Goal: Task Accomplishment & Management: Complete application form

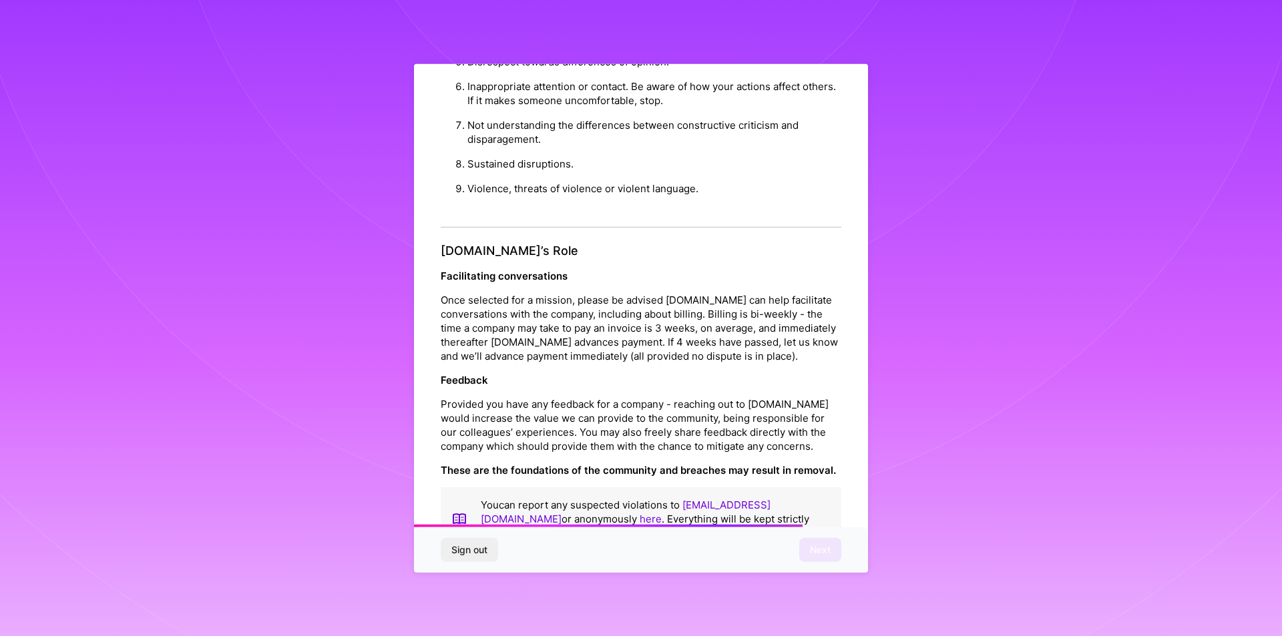
scroll to position [1419, 0]
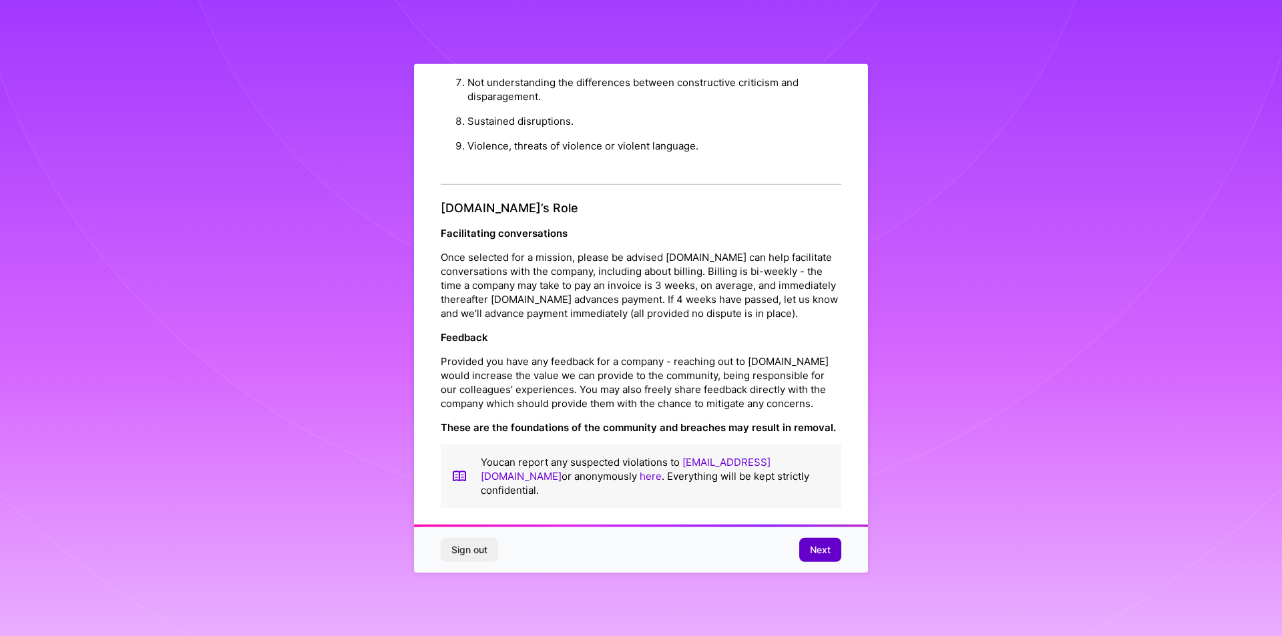
click at [815, 547] on span "Next" at bounding box center [820, 549] width 21 height 13
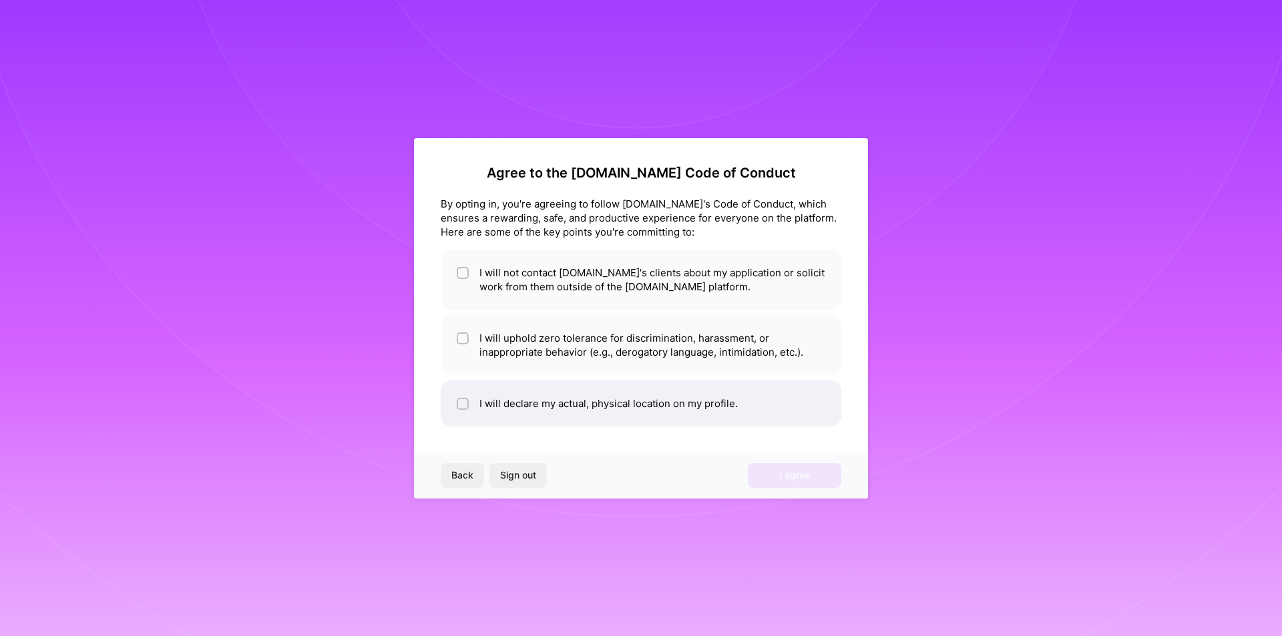
drag, startPoint x: 465, startPoint y: 406, endPoint x: 465, endPoint y: 387, distance: 19.4
click at [465, 405] on input "checkbox" at bounding box center [463, 404] width 9 height 9
checkbox input "true"
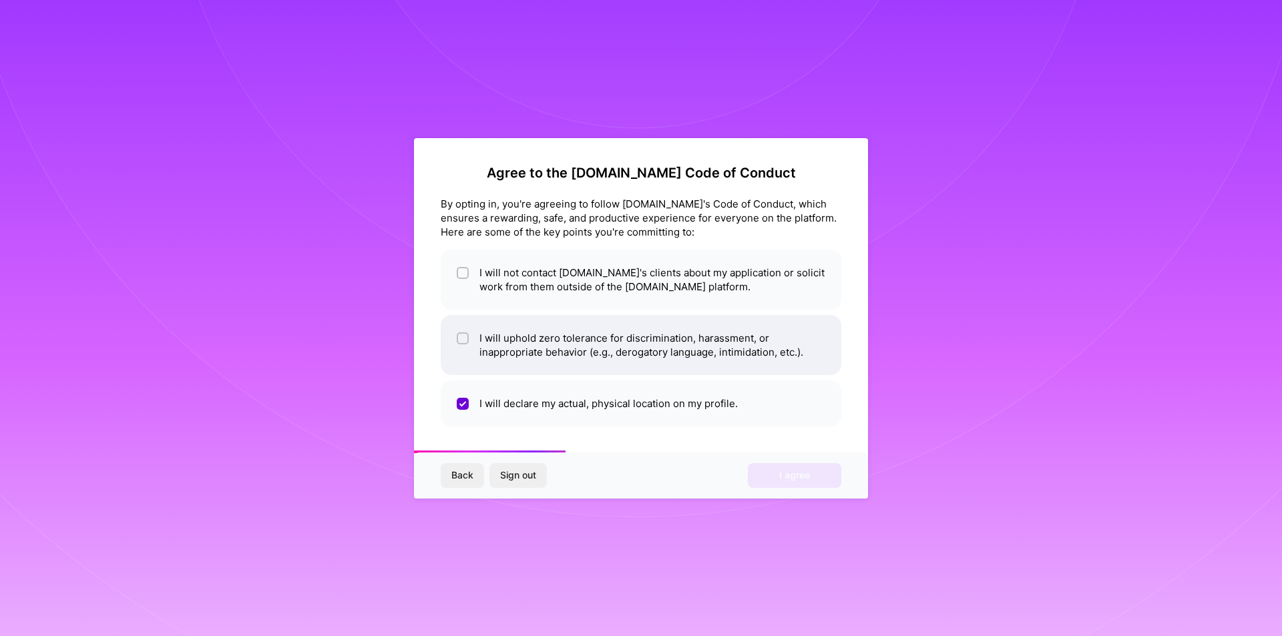
click at [473, 336] on li "I will uphold zero tolerance for discrimination, harassment, or inappropriate b…" at bounding box center [641, 345] width 401 height 60
checkbox input "true"
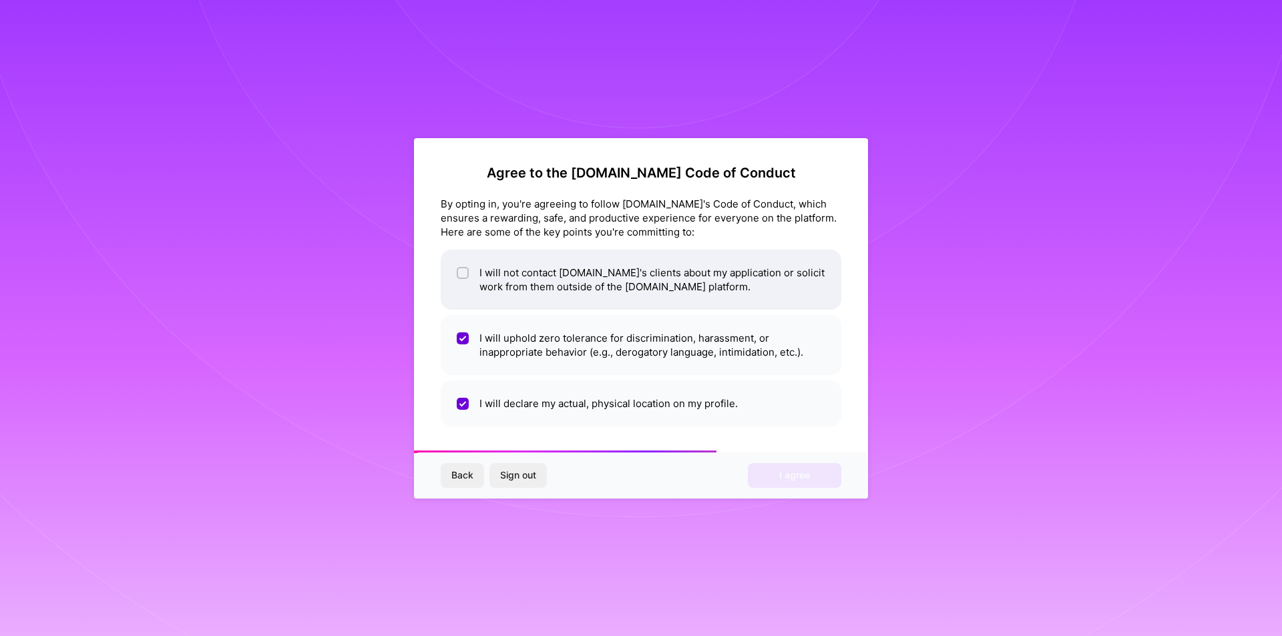
click at [465, 267] on div at bounding box center [463, 273] width 12 height 12
checkbox input "true"
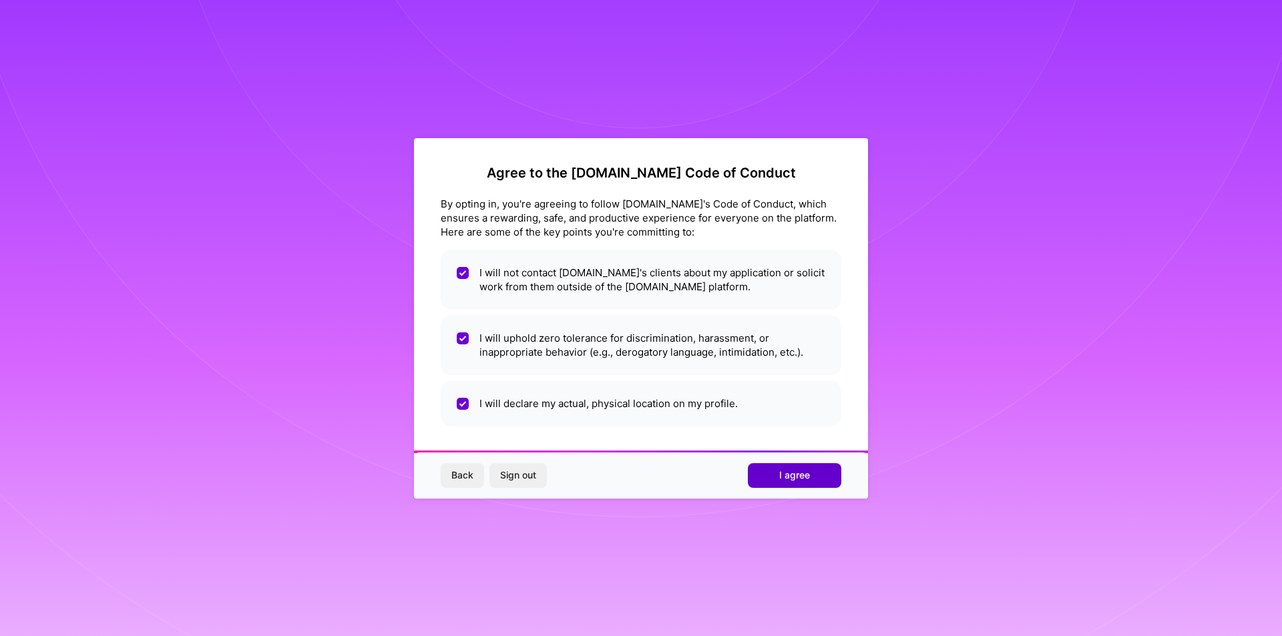
click at [788, 473] on span "I agree" at bounding box center [794, 475] width 31 height 13
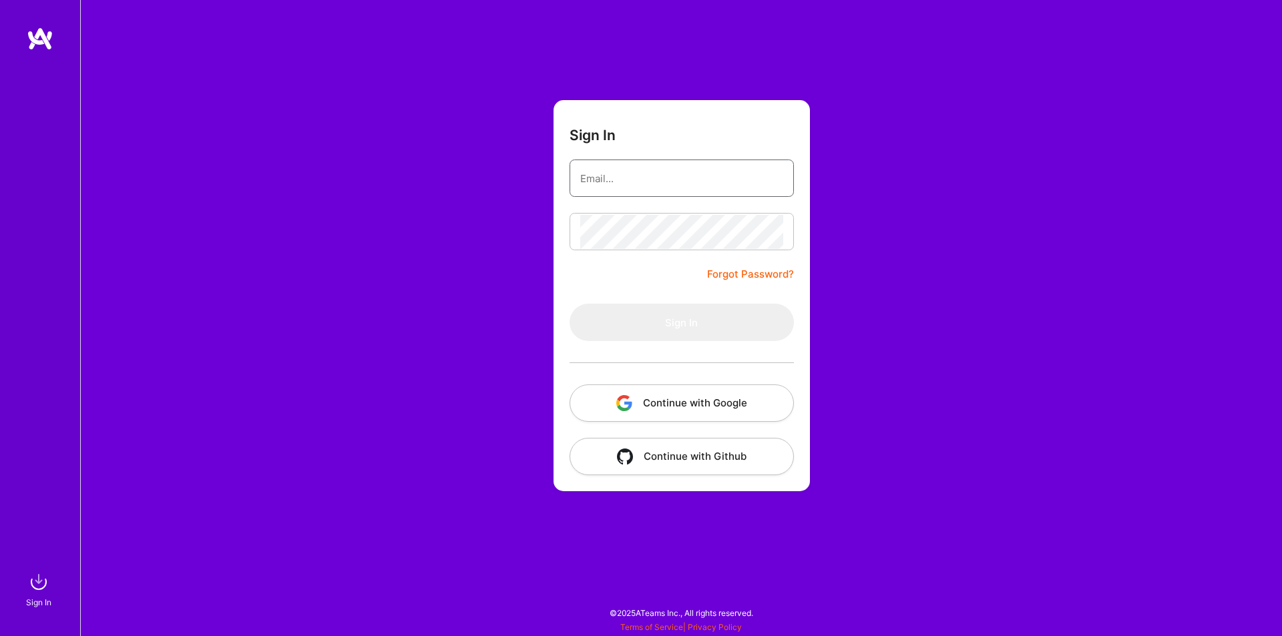
type input "[EMAIL_ADDRESS][DOMAIN_NAME]"
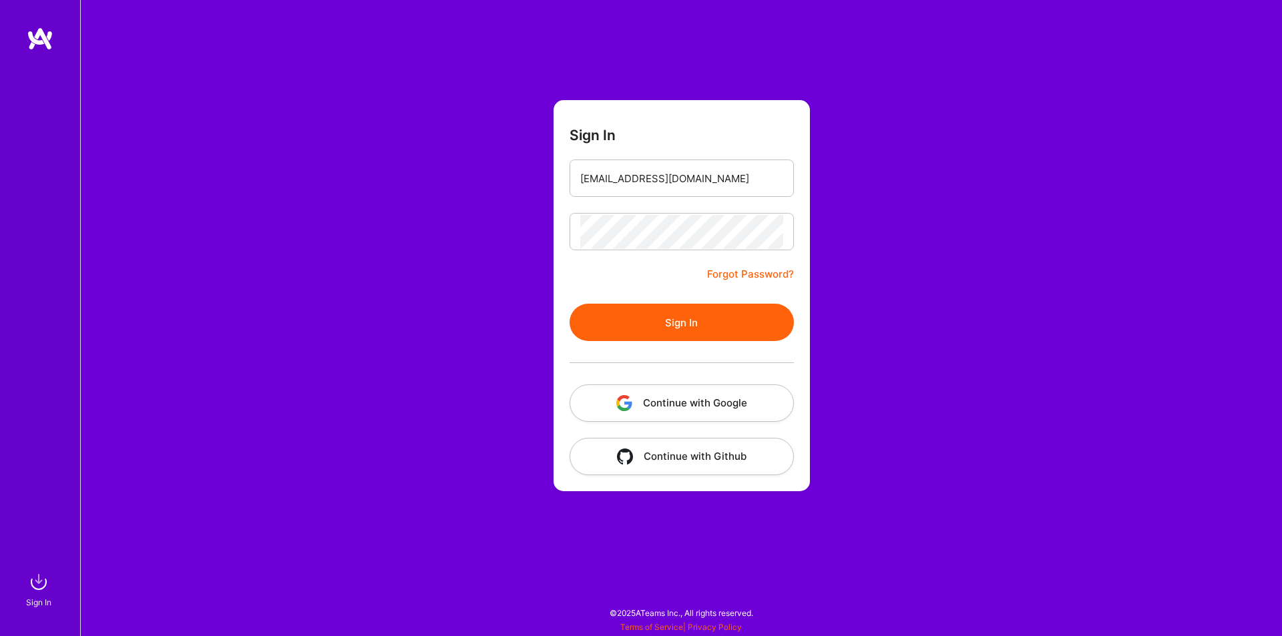
click at [616, 323] on button "Sign In" at bounding box center [681, 322] width 224 height 37
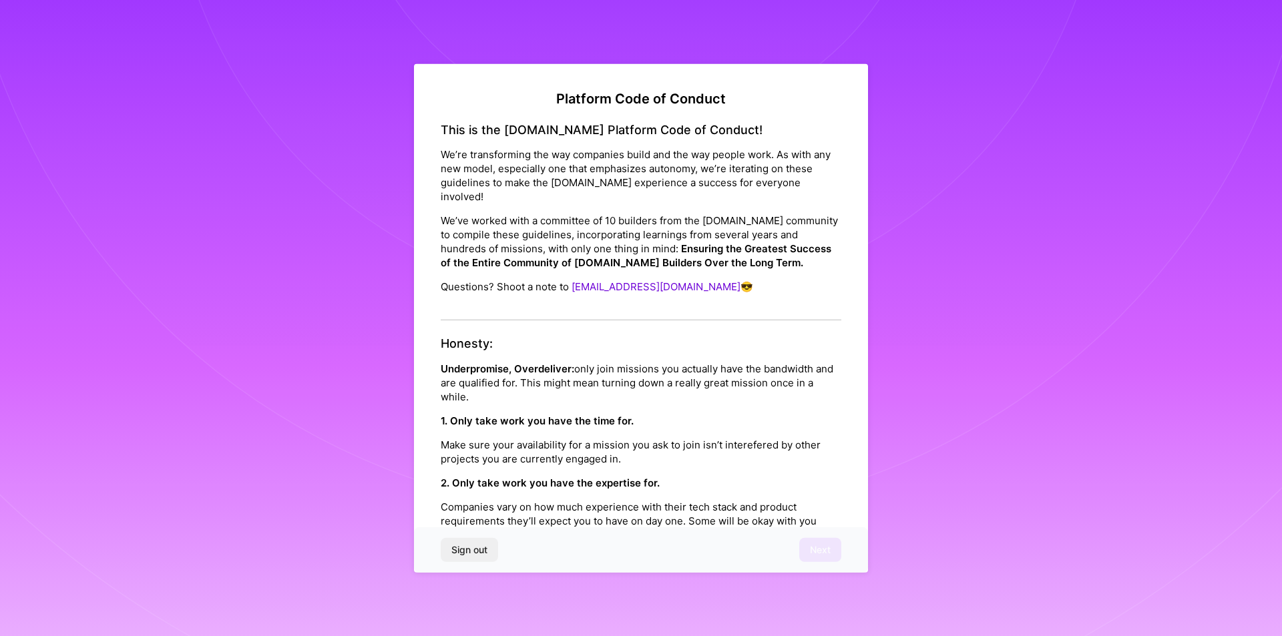
drag, startPoint x: 651, startPoint y: 384, endPoint x: 656, endPoint y: 390, distance: 7.6
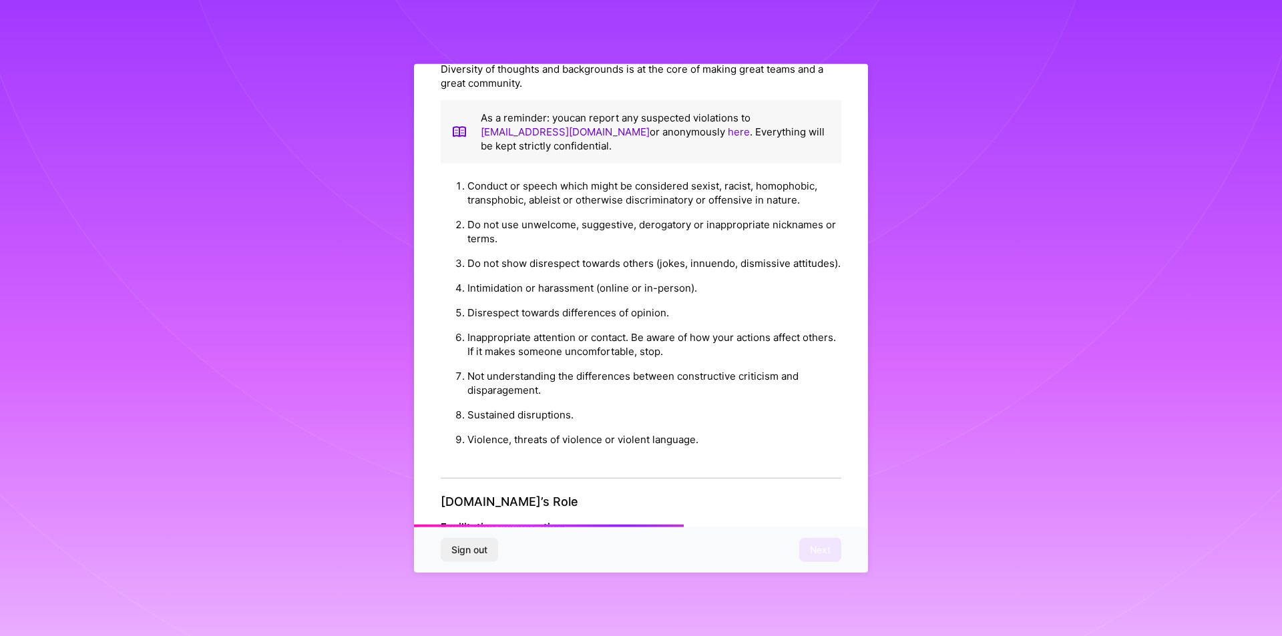
scroll to position [1419, 0]
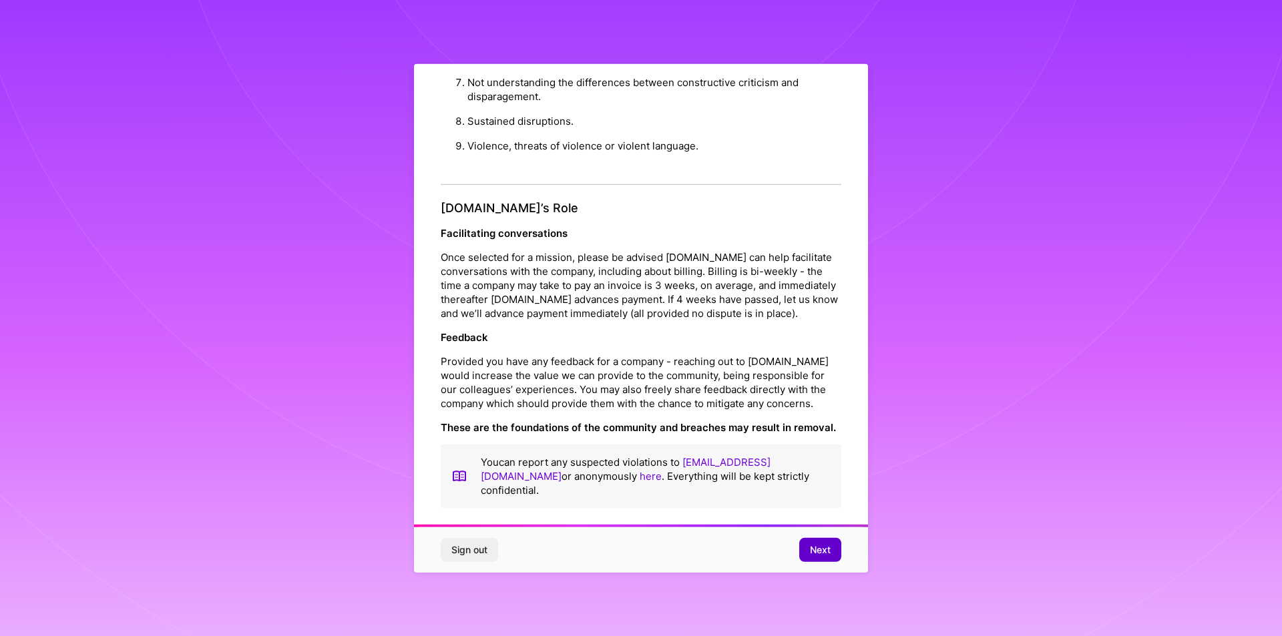
click at [819, 555] on span "Next" at bounding box center [820, 549] width 21 height 13
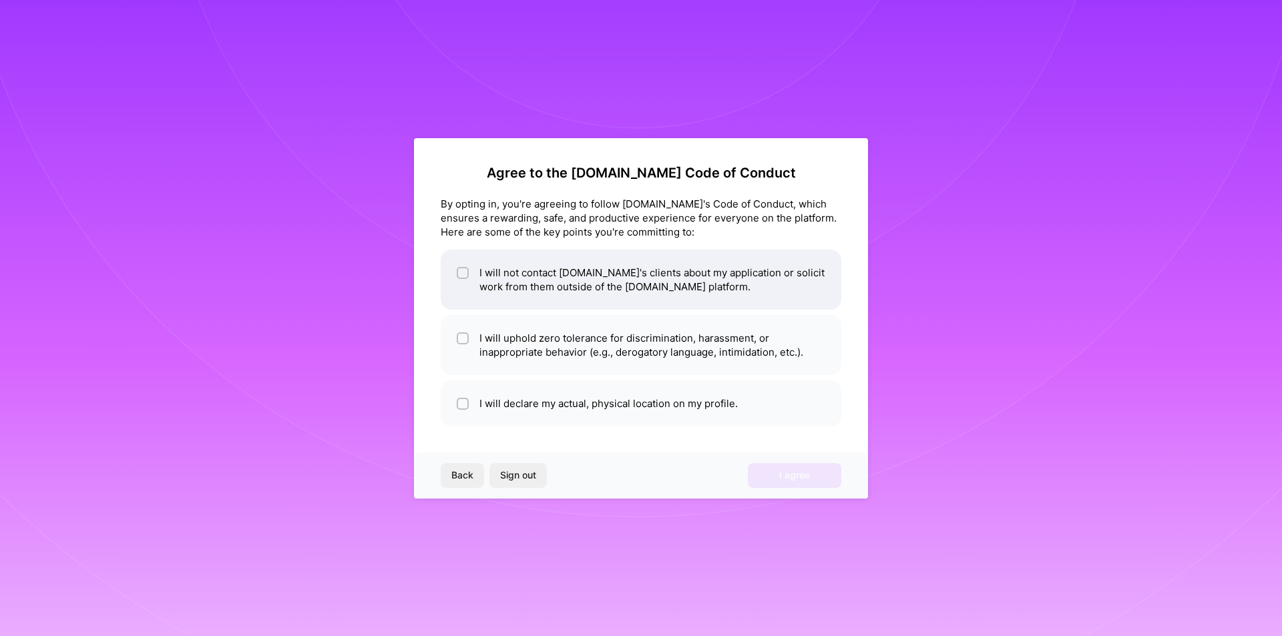
drag, startPoint x: 459, startPoint y: 265, endPoint x: 461, endPoint y: 274, distance: 9.6
click at [459, 269] on span at bounding box center [463, 280] width 12 height 28
checkbox input "true"
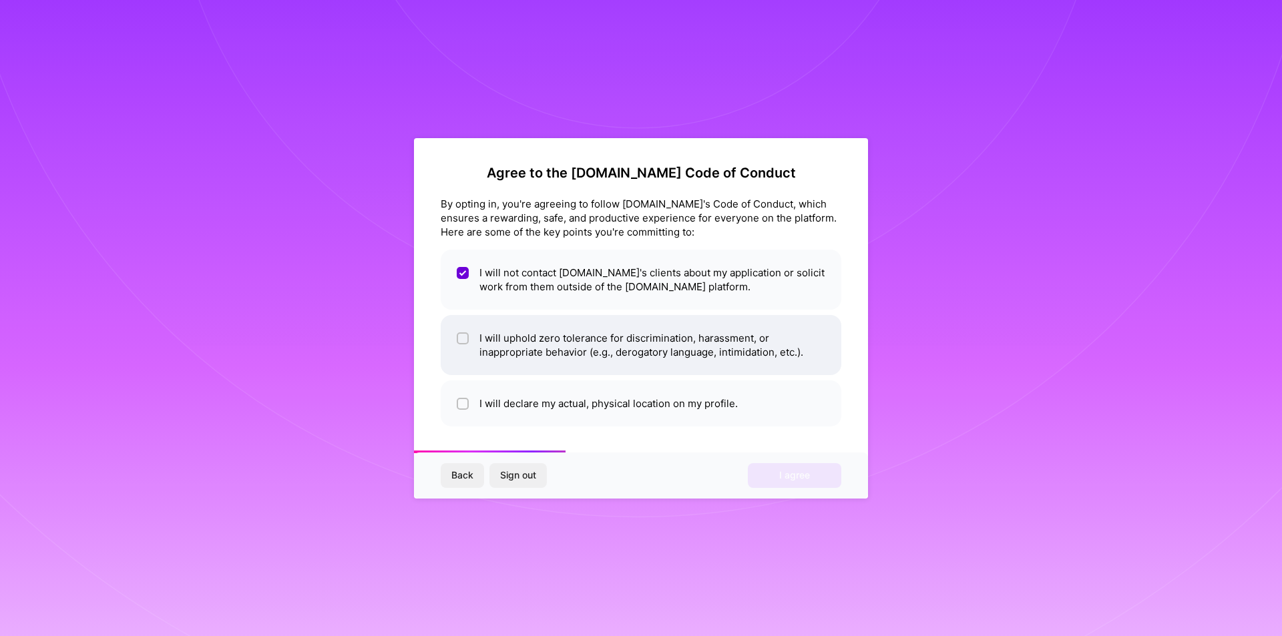
drag, startPoint x: 463, startPoint y: 327, endPoint x: 467, endPoint y: 355, distance: 28.2
click at [465, 336] on li "I will uphold zero tolerance for discrimination, harassment, or inappropriate b…" at bounding box center [641, 345] width 401 height 60
checkbox input "true"
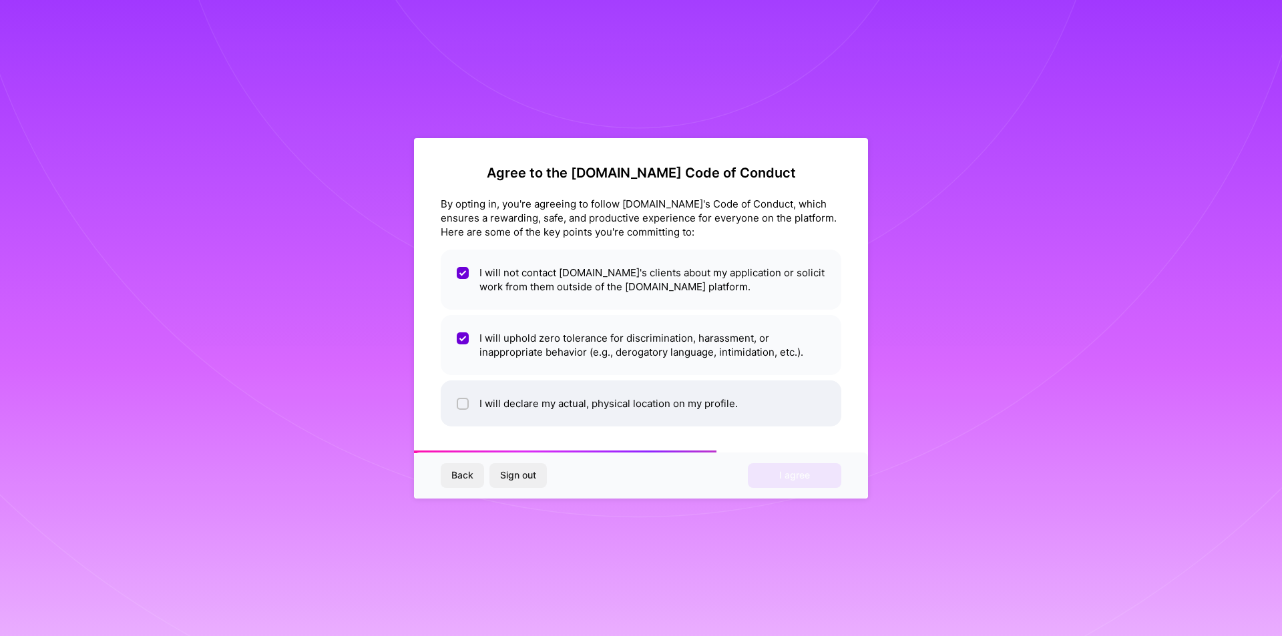
click at [467, 389] on li "I will declare my actual, physical location on my profile." at bounding box center [641, 404] width 401 height 46
checkbox input "true"
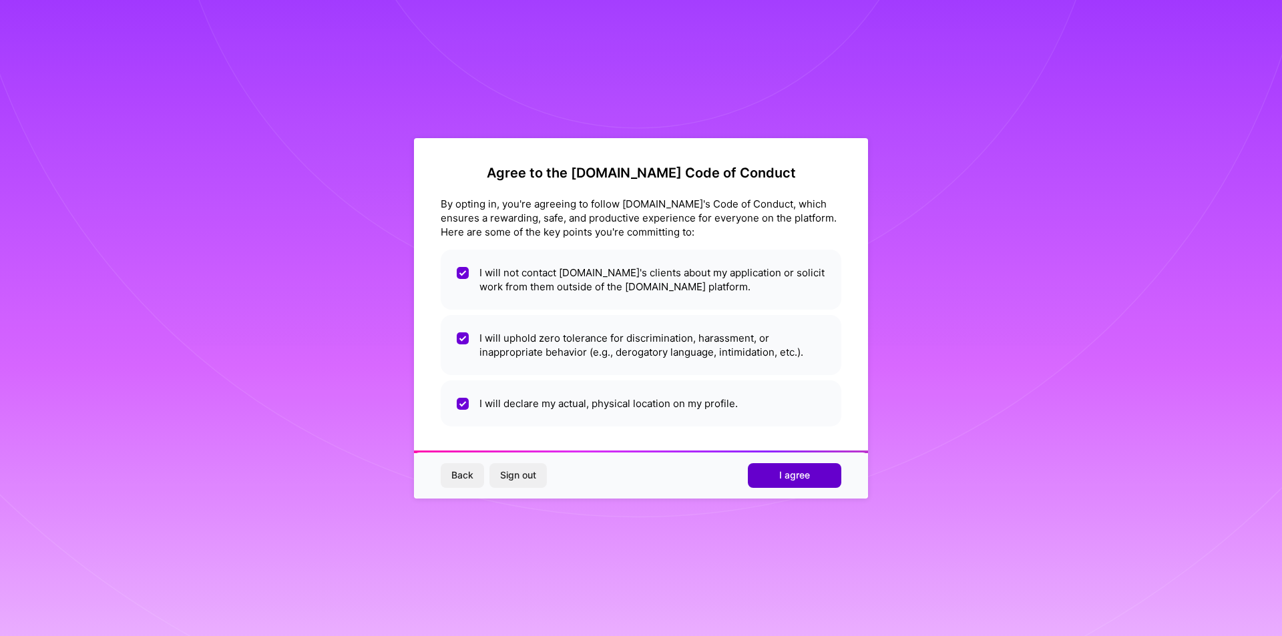
click at [809, 470] on span "I agree" at bounding box center [794, 475] width 31 height 13
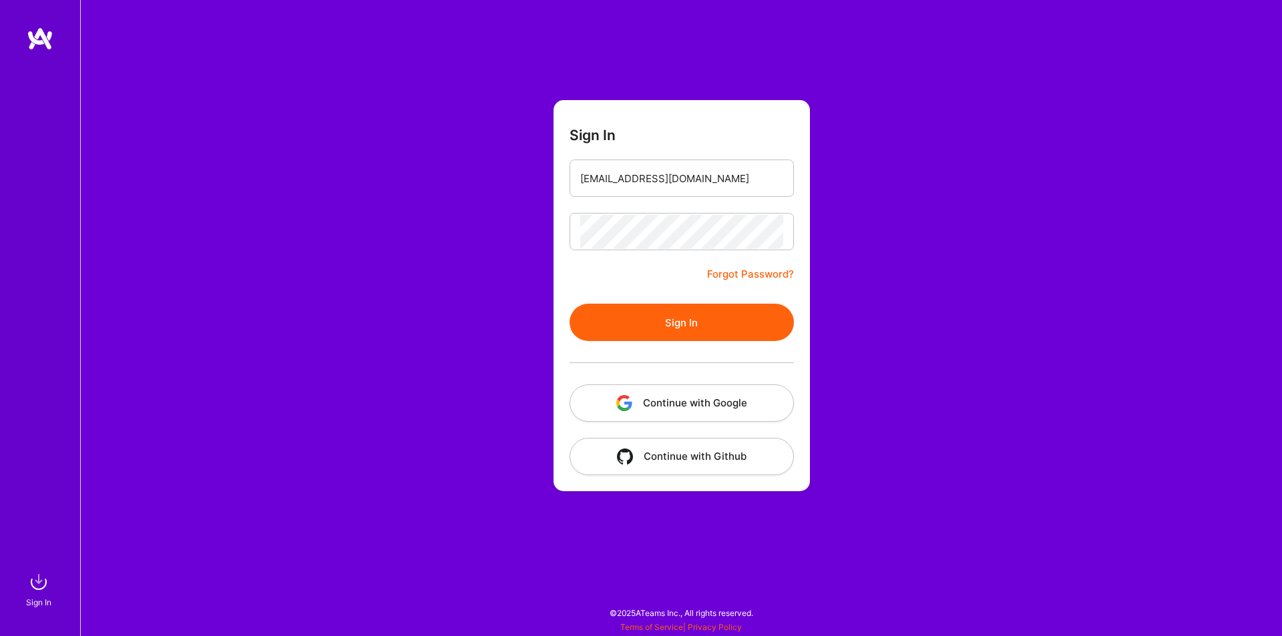
click at [794, 478] on form "Sign In [EMAIL_ADDRESS][DOMAIN_NAME] Forgot Password? Sign In Continue with Goo…" at bounding box center [681, 295] width 256 height 391
click at [41, 579] on img at bounding box center [38, 582] width 27 height 27
click at [715, 411] on button "Continue with Google" at bounding box center [681, 403] width 224 height 37
